Goal: Information Seeking & Learning: Learn about a topic

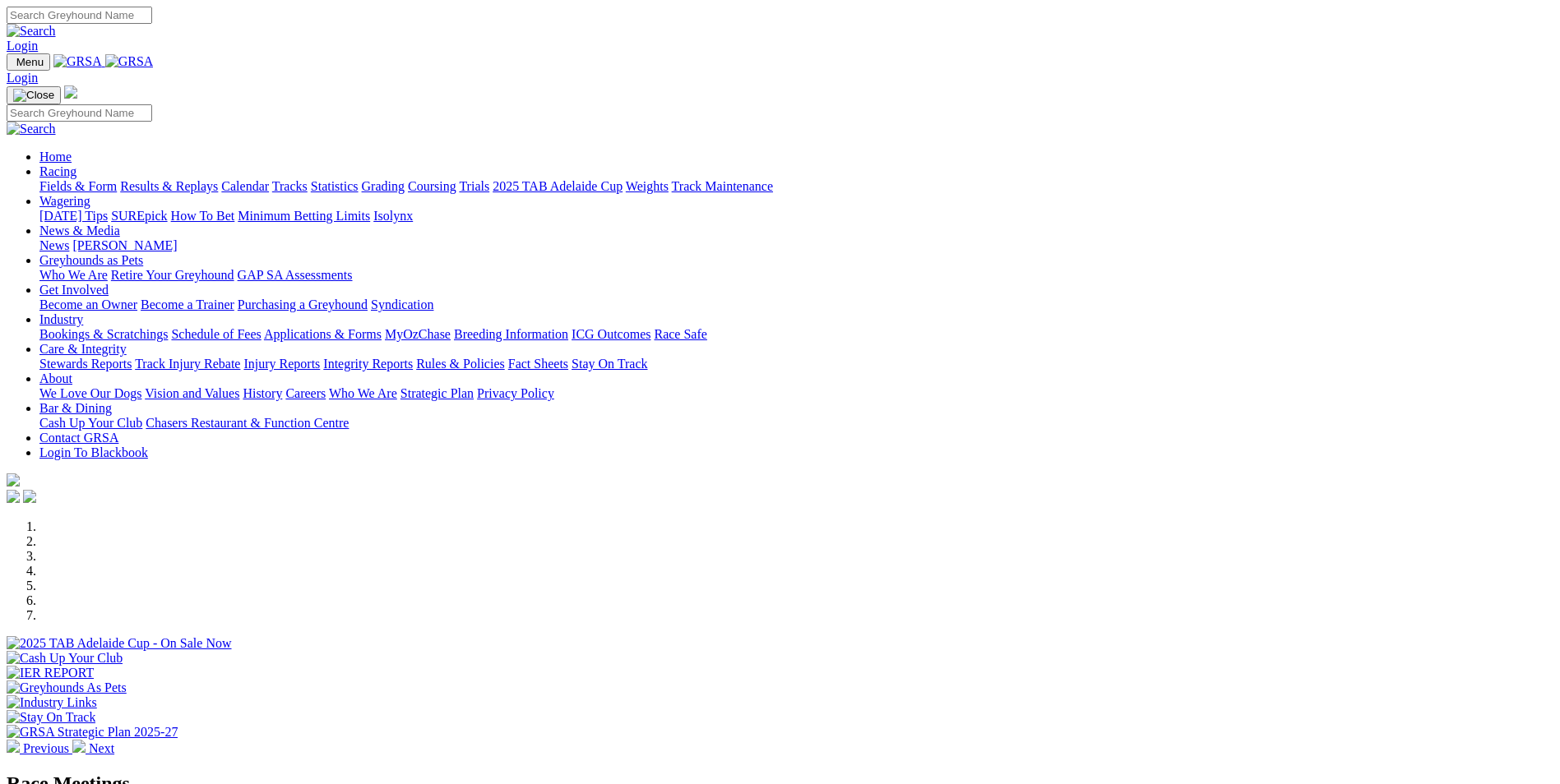
scroll to position [493, 0]
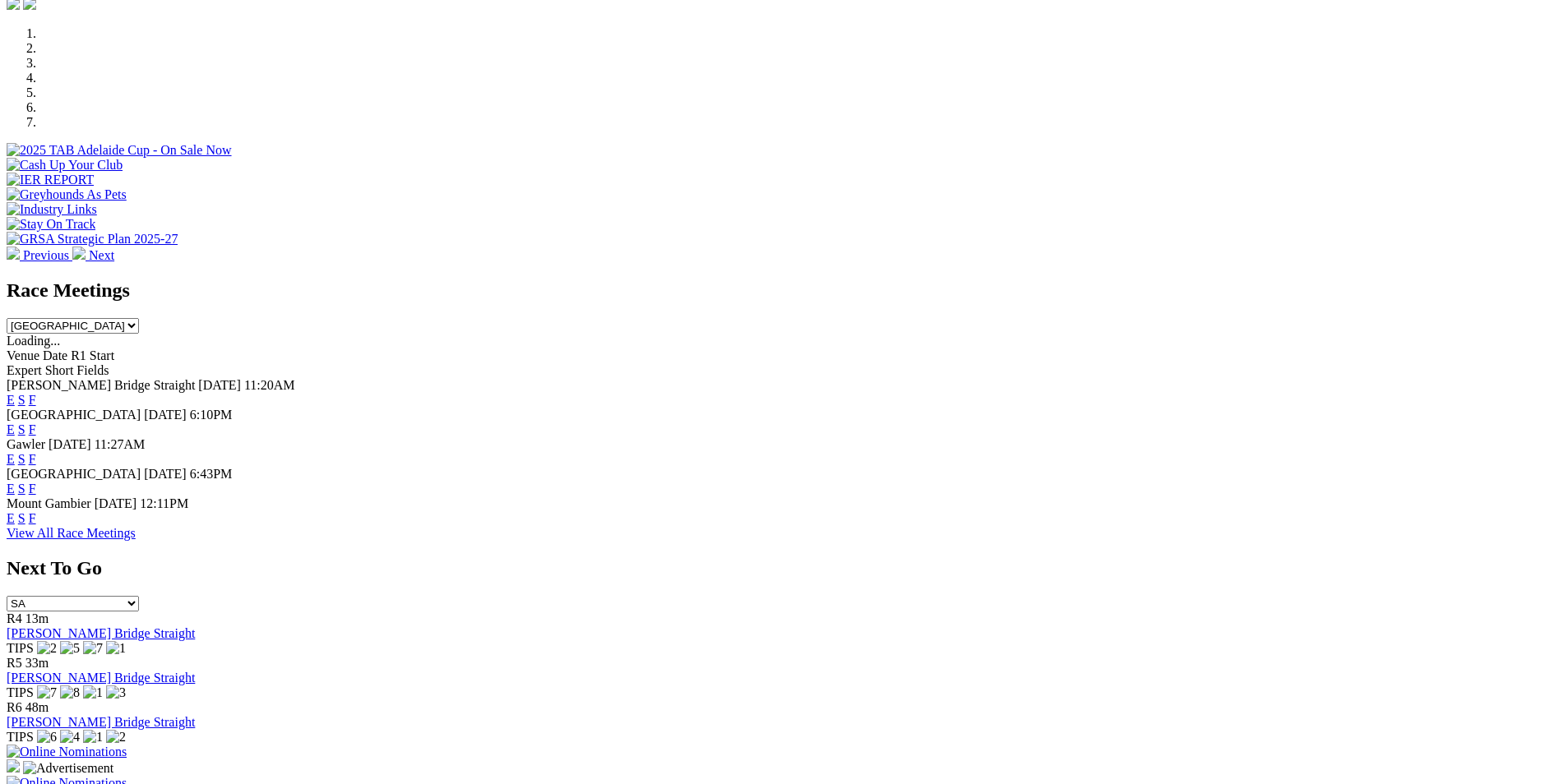
click at [36, 511] on link "F" at bounding box center [33, 518] width 8 height 14
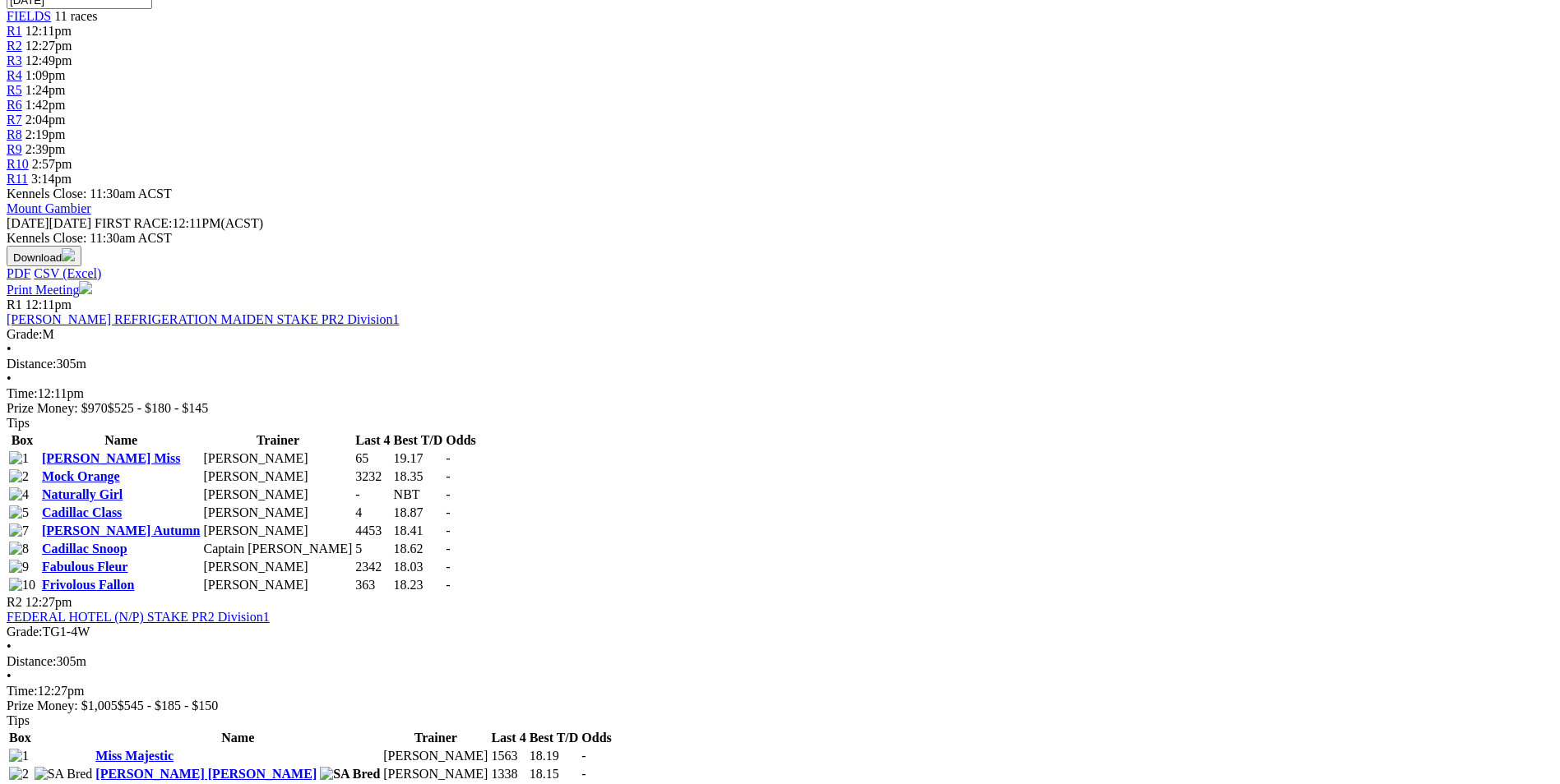
scroll to position [575, 0]
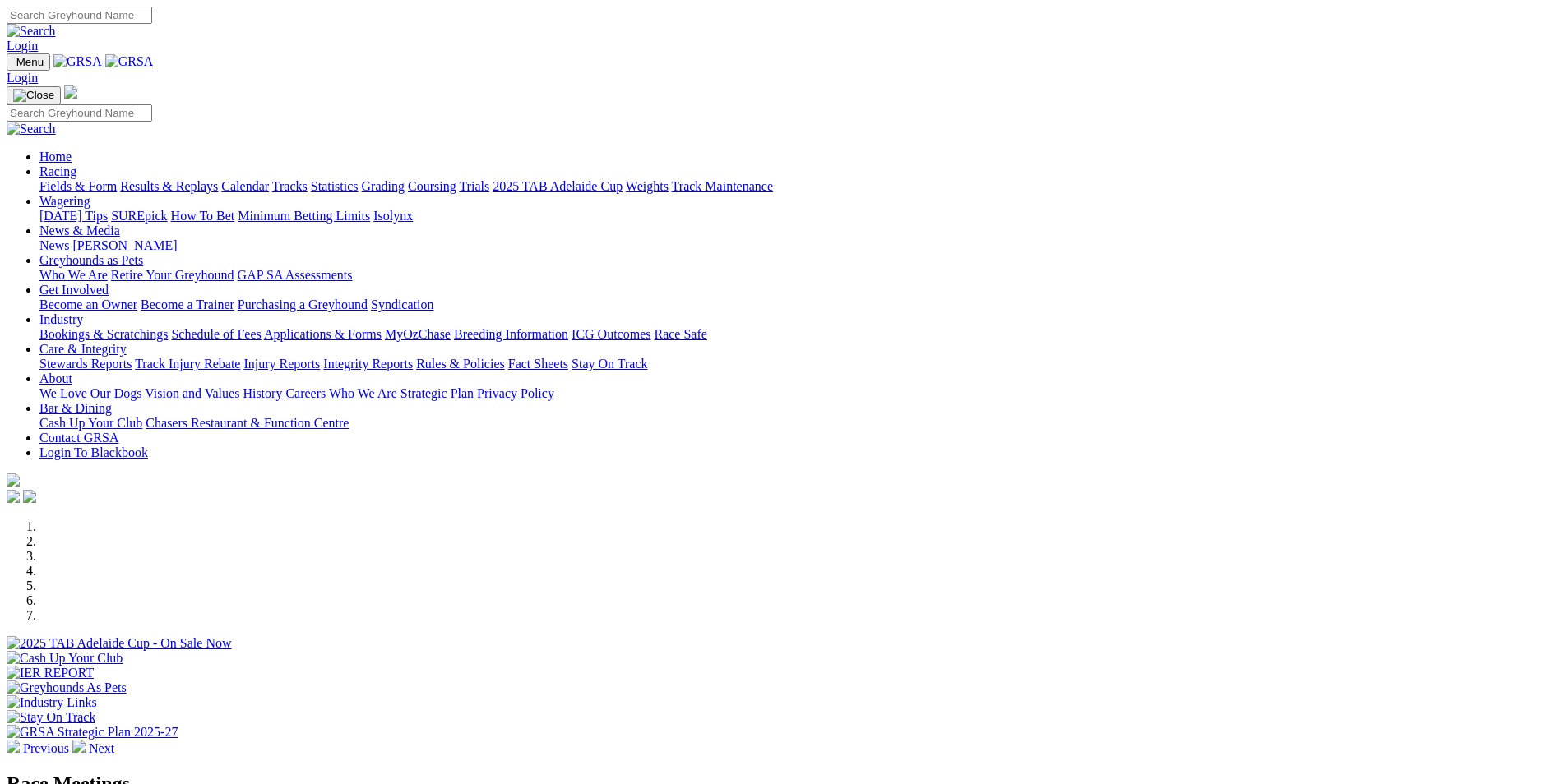
click at [69, 238] on link "News" at bounding box center [54, 245] width 30 height 14
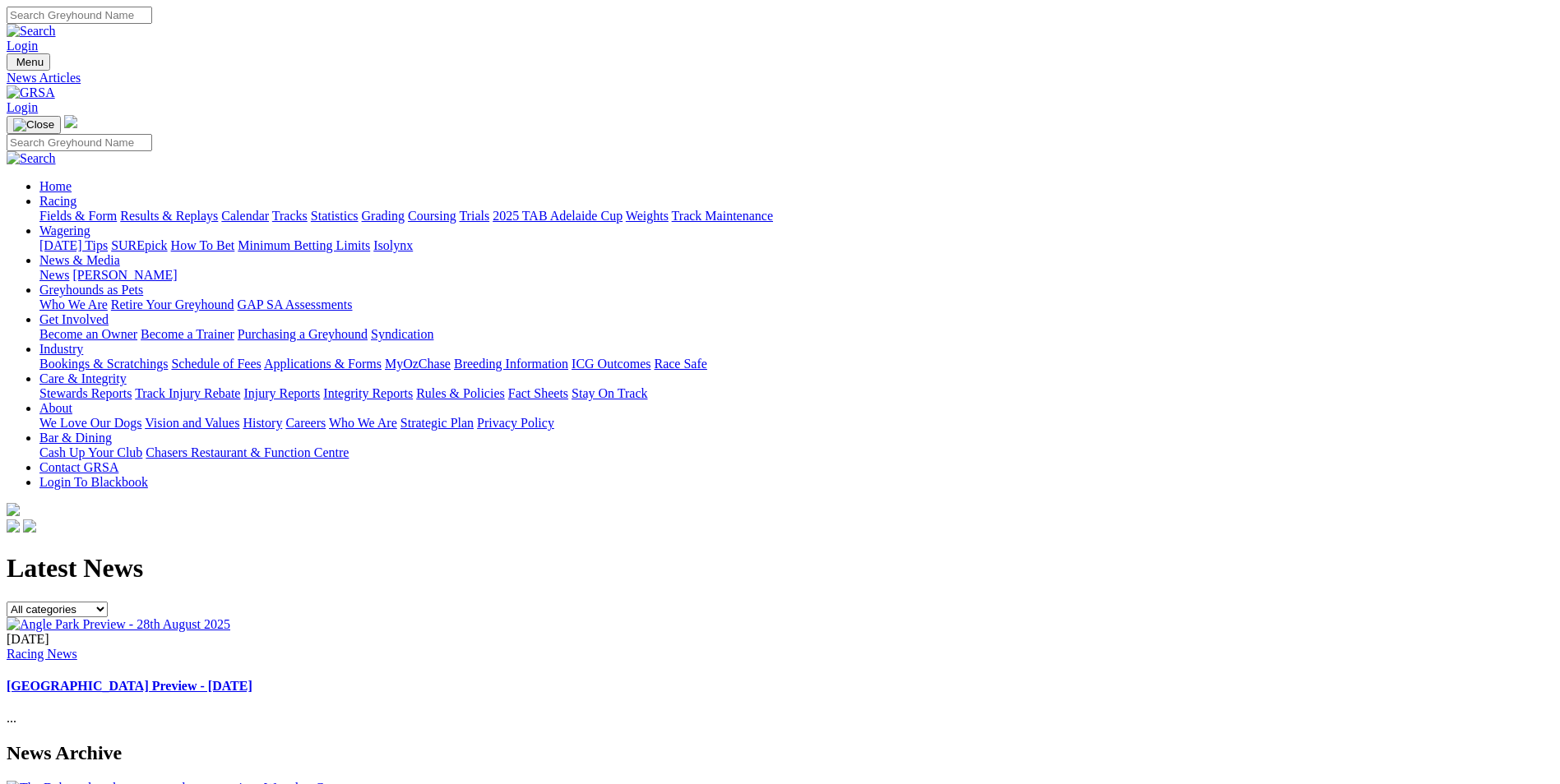
click at [316, 781] on img at bounding box center [179, 788] width 345 height 15
